Goal: Transaction & Acquisition: Purchase product/service

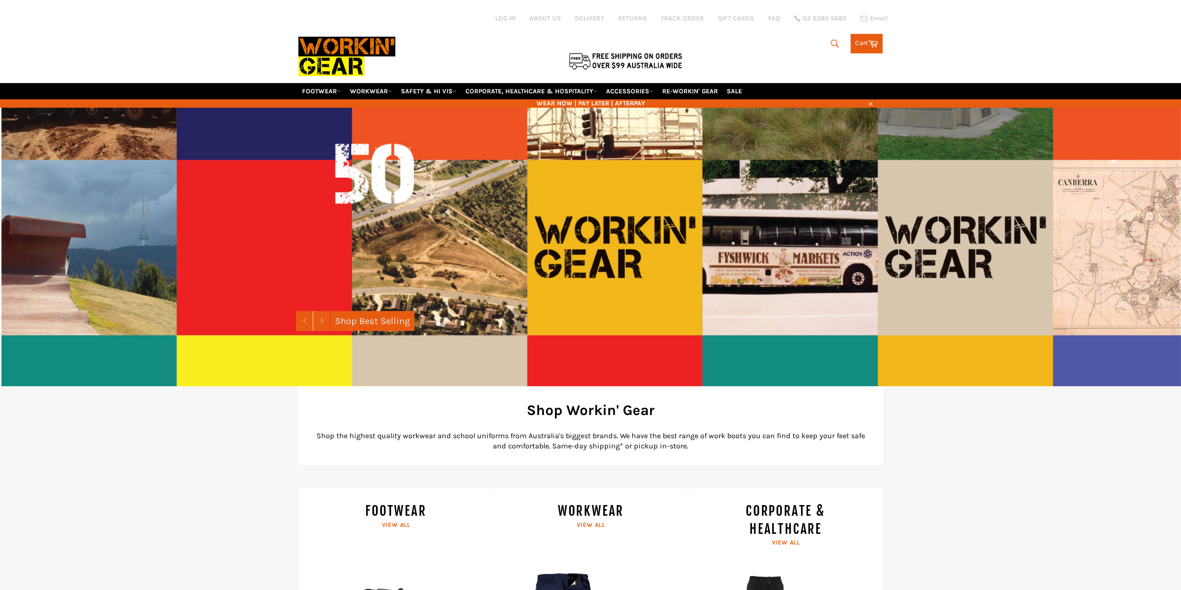
click at [831, 46] on icon "submit" at bounding box center [834, 44] width 10 height 10
click at [797, 49] on input "Search" at bounding box center [789, 44] width 116 height 18
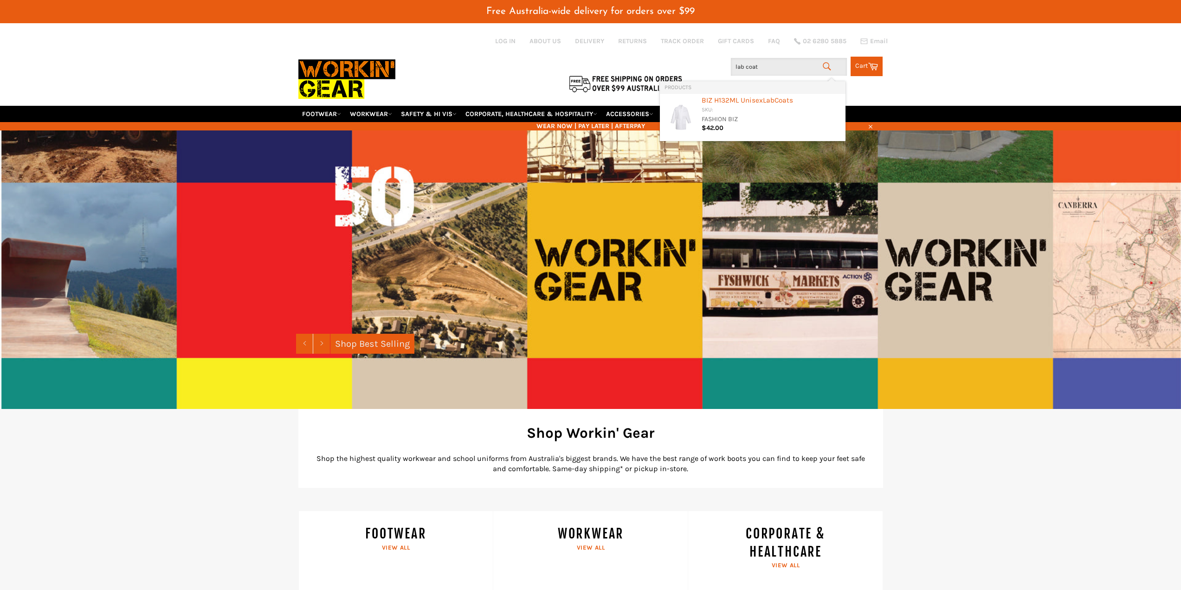
type input "lab coats"
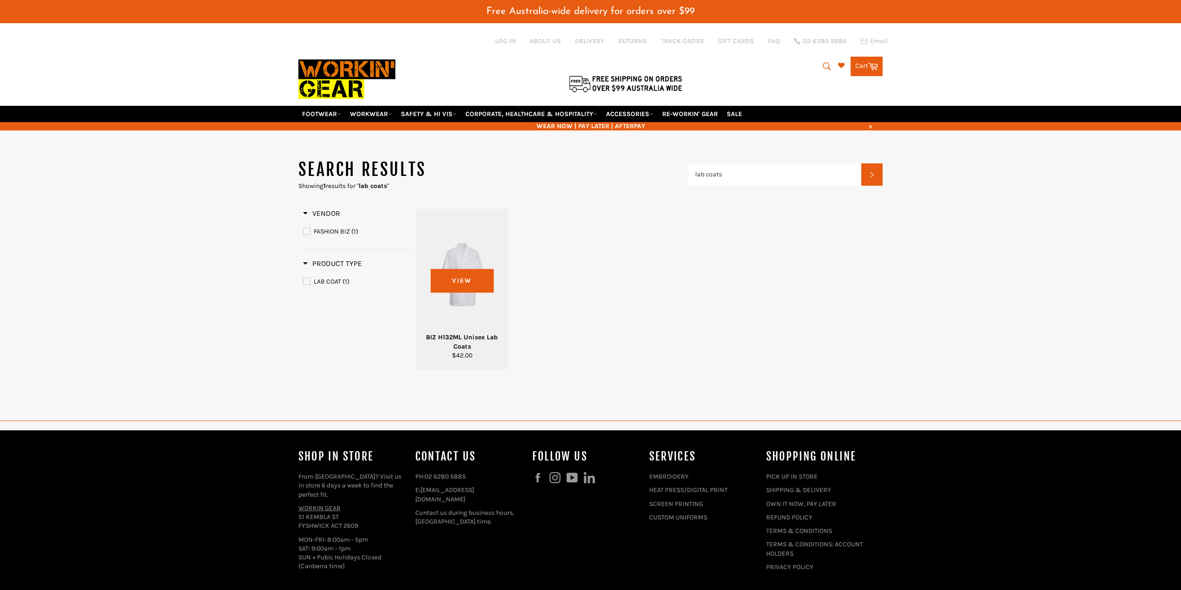
click at [457, 259] on div at bounding box center [462, 274] width 70 height 109
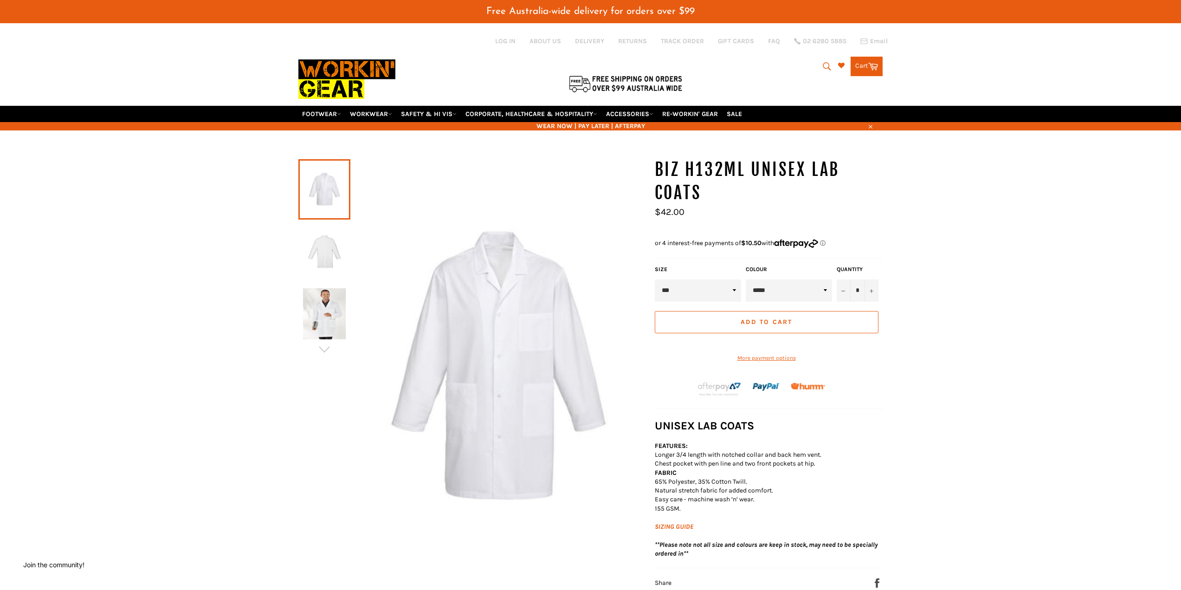
click at [325, 253] on img at bounding box center [324, 251] width 43 height 51
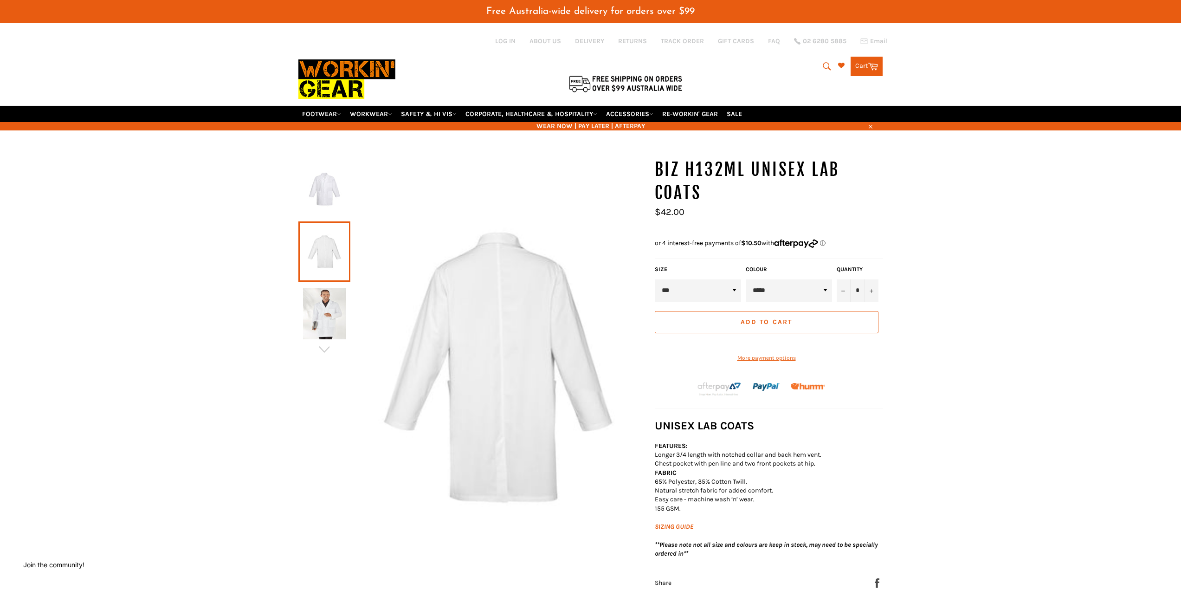
click at [326, 296] on img at bounding box center [324, 313] width 43 height 51
